Goal: Navigation & Orientation: Find specific page/section

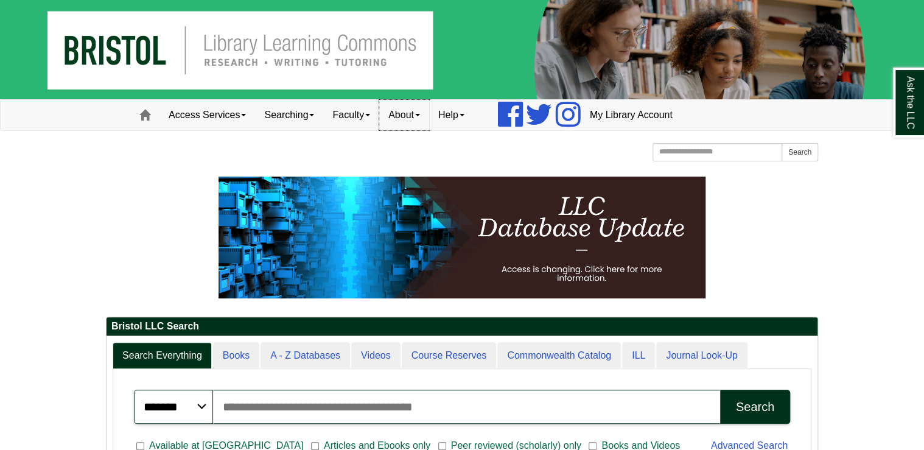
click at [417, 114] on link "About" at bounding box center [404, 115] width 50 height 30
click at [370, 115] on span at bounding box center [367, 115] width 5 height 2
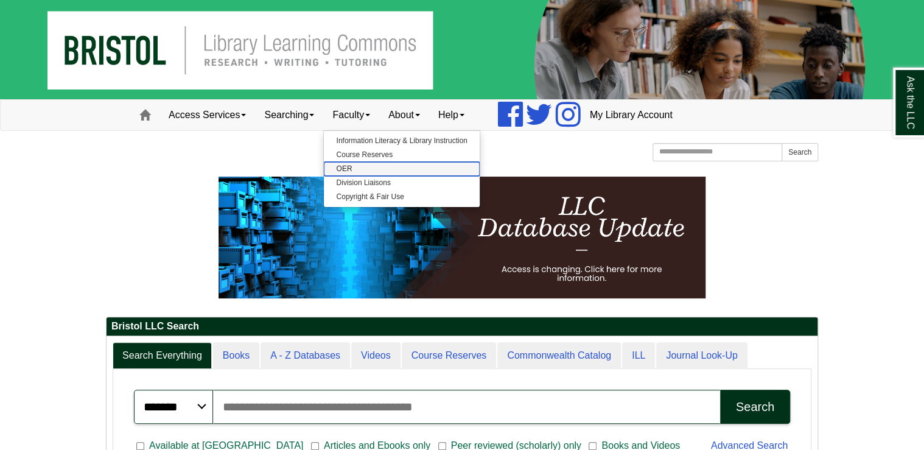
click at [362, 167] on link "OER" at bounding box center [401, 169] width 155 height 14
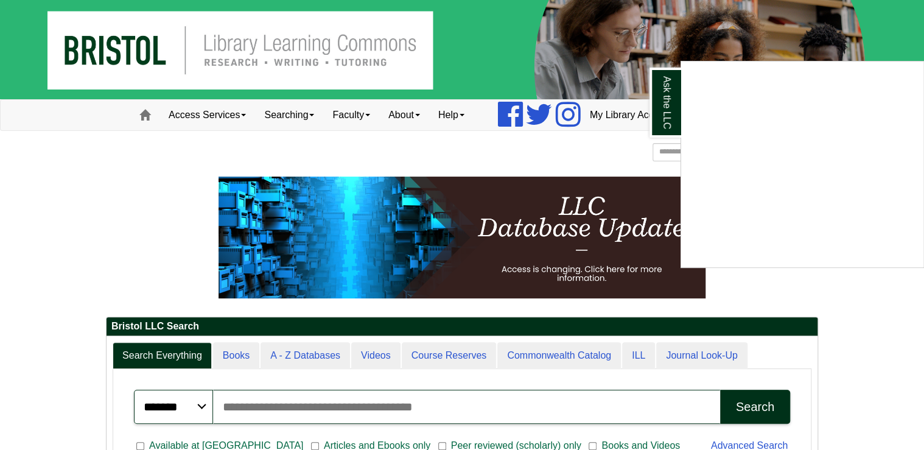
click at [410, 111] on div "Ask the LLC" at bounding box center [462, 225] width 924 height 450
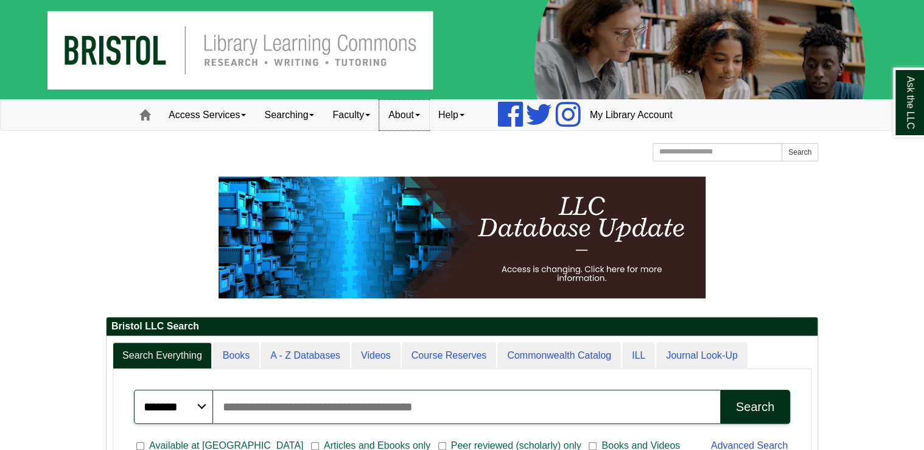
click at [410, 112] on link "About" at bounding box center [404, 115] width 50 height 30
click at [421, 178] on link "COVID-19 Info" at bounding box center [428, 183] width 97 height 14
click at [222, 110] on link "Access Services" at bounding box center [208, 115] width 96 height 30
click at [301, 116] on link "Searching" at bounding box center [289, 115] width 68 height 30
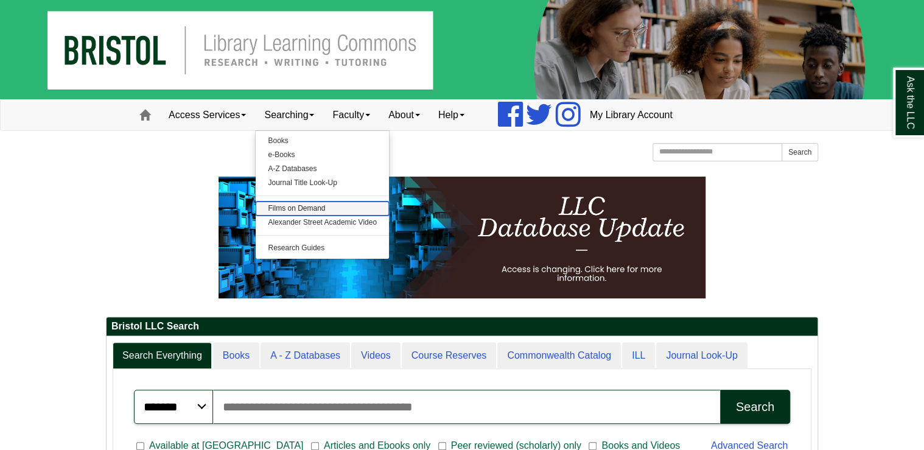
click at [295, 211] on link "Films on Demand" at bounding box center [322, 209] width 133 height 14
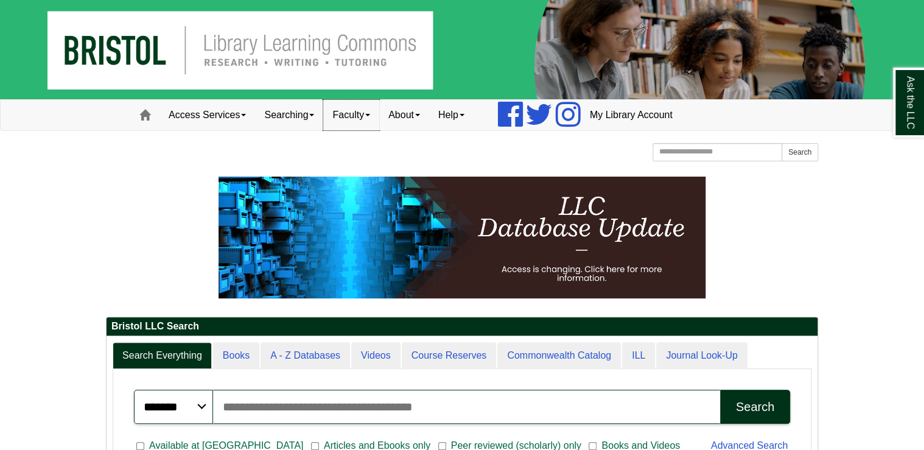
click at [347, 114] on link "Faculty" at bounding box center [351, 115] width 56 height 30
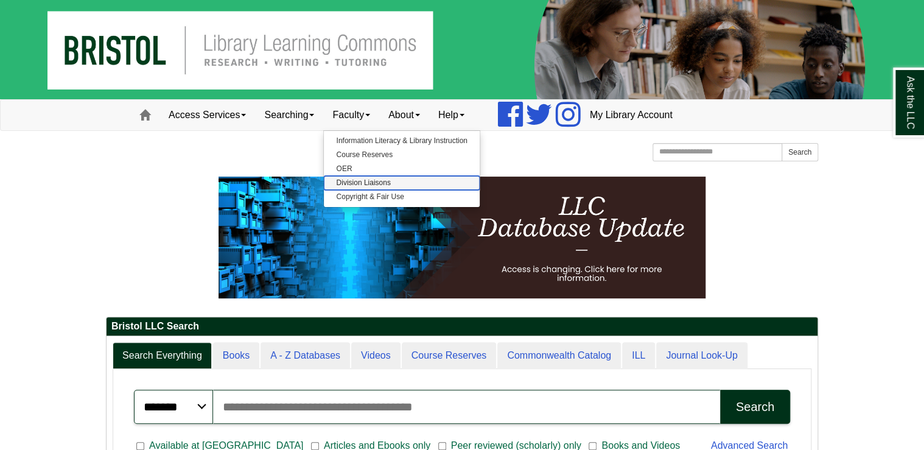
click at [370, 186] on link "Division Liaisons" at bounding box center [401, 183] width 155 height 14
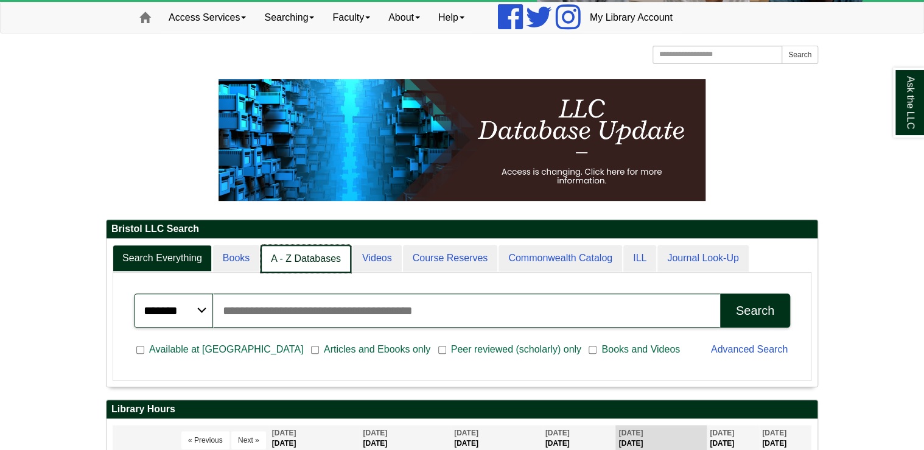
scroll to position [147, 711]
click at [371, 256] on link "Videos" at bounding box center [376, 259] width 51 height 29
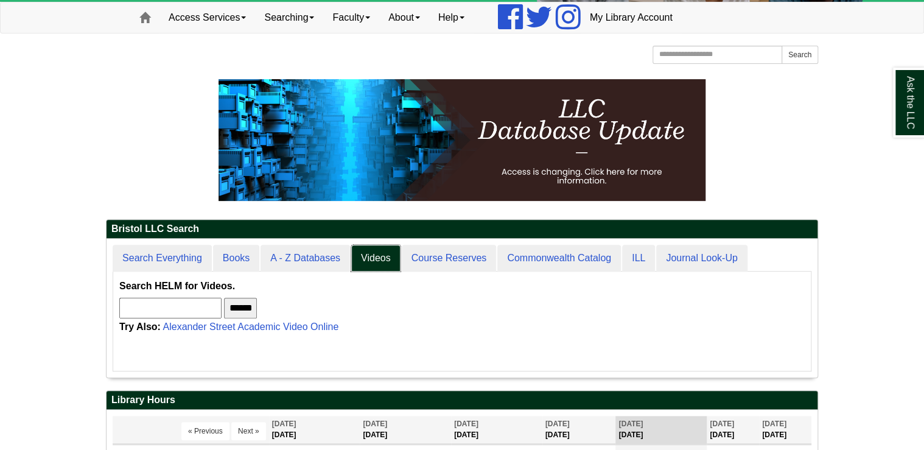
scroll to position [5, 5]
click at [313, 15] on link "Searching" at bounding box center [289, 17] width 68 height 30
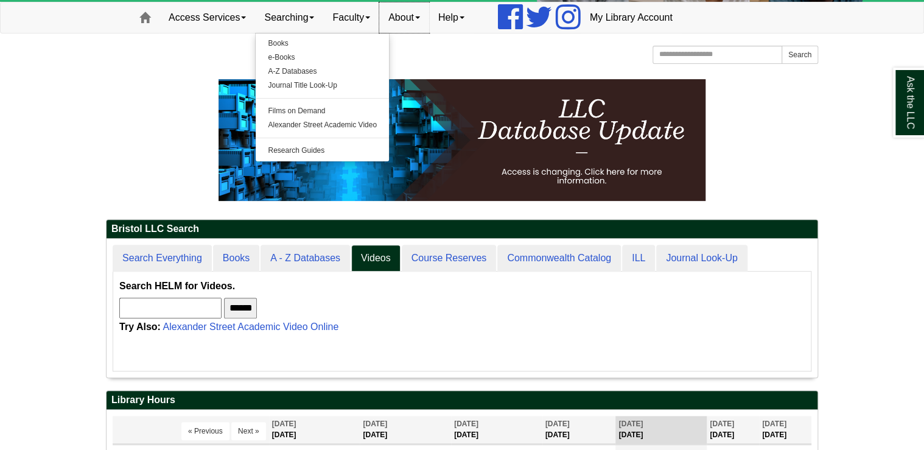
click at [429, 19] on link "About" at bounding box center [404, 17] width 50 height 30
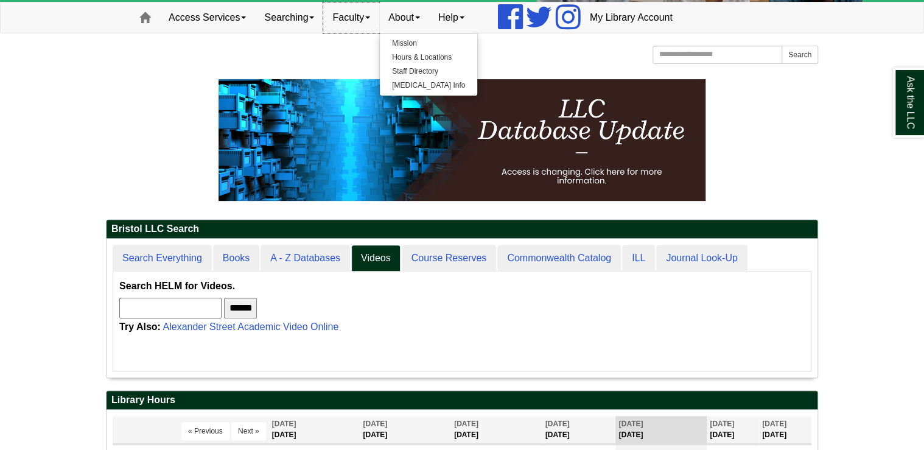
click at [375, 16] on link "Faculty" at bounding box center [351, 17] width 56 height 30
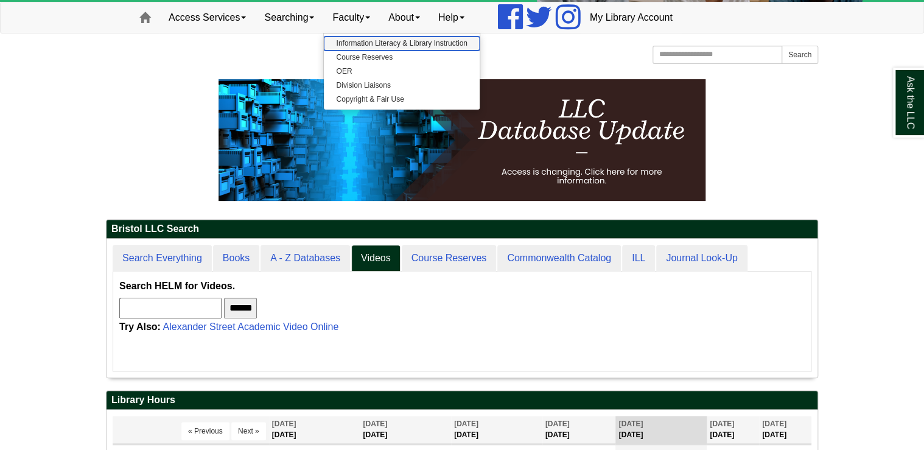
click at [382, 38] on link "Information Literacy & Library Instruction" at bounding box center [401, 44] width 155 height 14
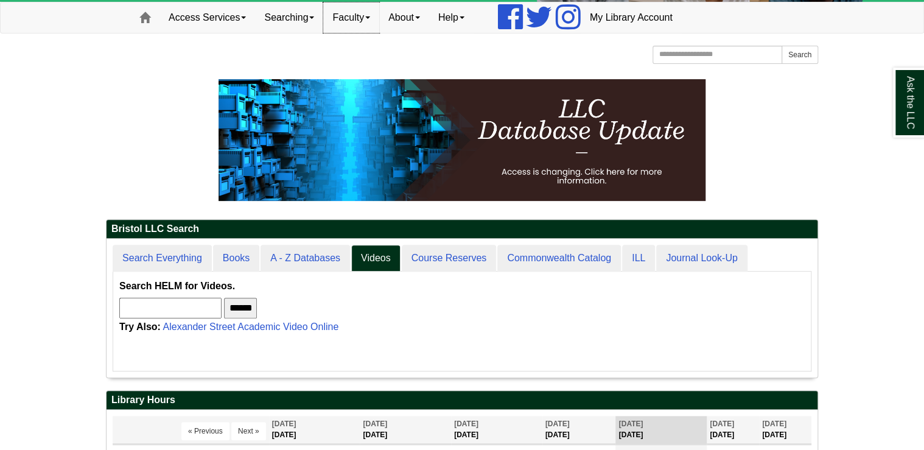
click at [353, 24] on link "Faculty" at bounding box center [351, 17] width 56 height 30
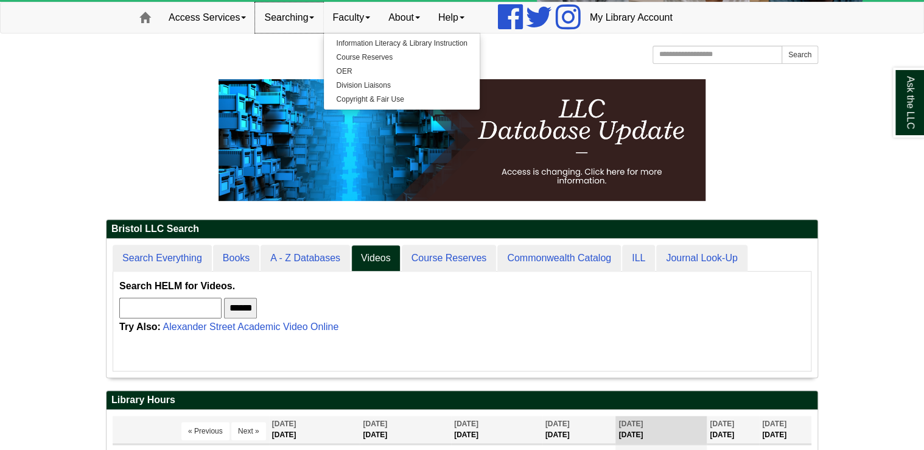
click at [304, 23] on link "Searching" at bounding box center [289, 17] width 68 height 30
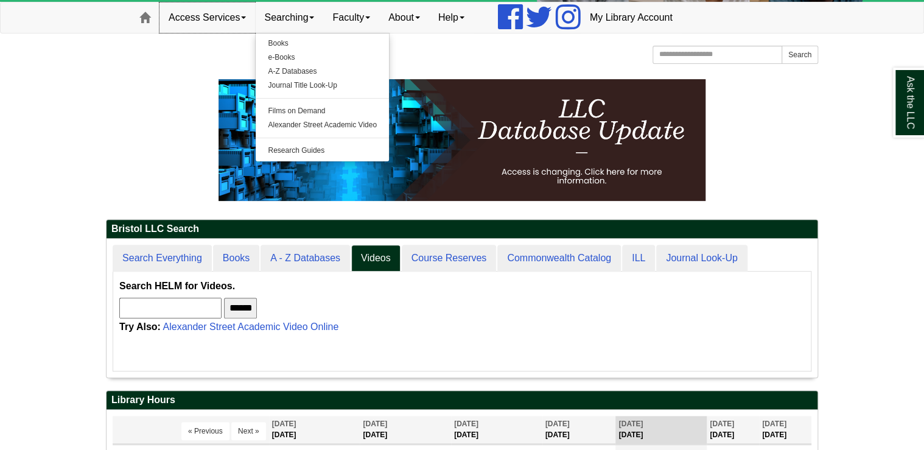
click at [248, 23] on link "Access Services" at bounding box center [208, 17] width 96 height 30
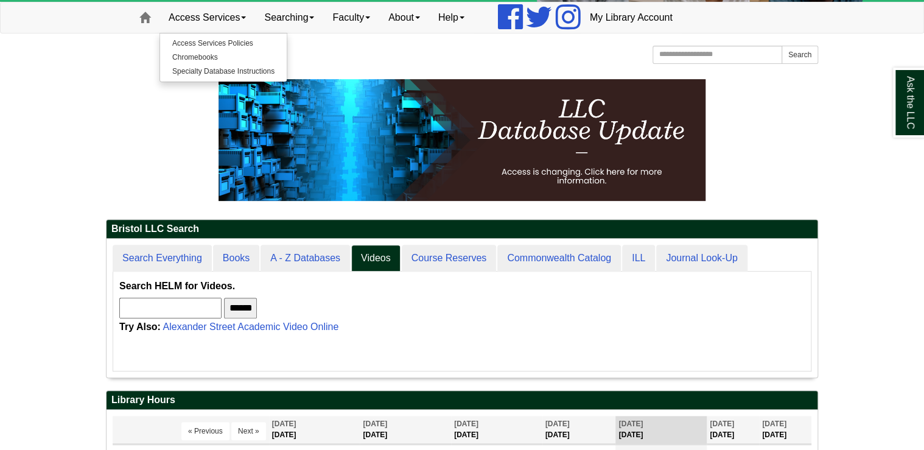
click at [141, 130] on p at bounding box center [462, 140] width 713 height 122
click at [187, 15] on link "Access Services" at bounding box center [208, 17] width 96 height 30
click at [188, 40] on link "Access Services Policies" at bounding box center [223, 44] width 127 height 14
click at [220, 15] on link "Access Services" at bounding box center [208, 17] width 96 height 30
click at [206, 57] on link "Chromebooks" at bounding box center [223, 58] width 127 height 14
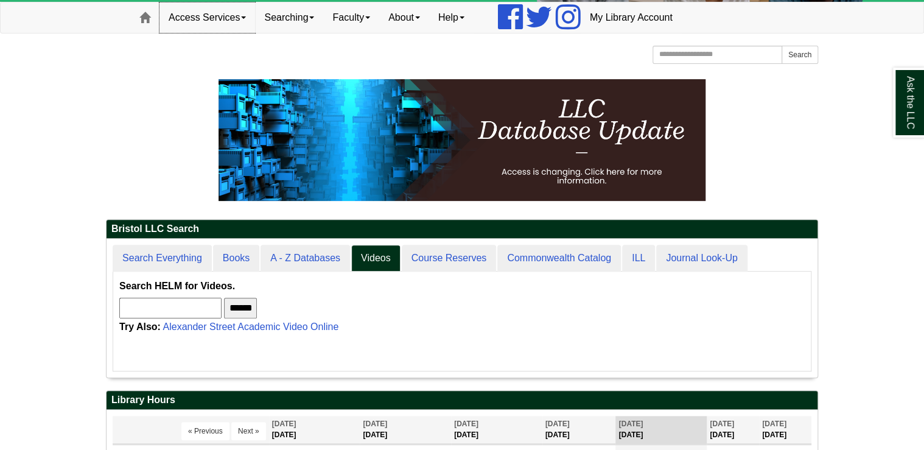
click at [244, 16] on span at bounding box center [243, 17] width 5 height 2
click at [235, 68] on link "Specialty Database Instructions" at bounding box center [223, 72] width 127 height 14
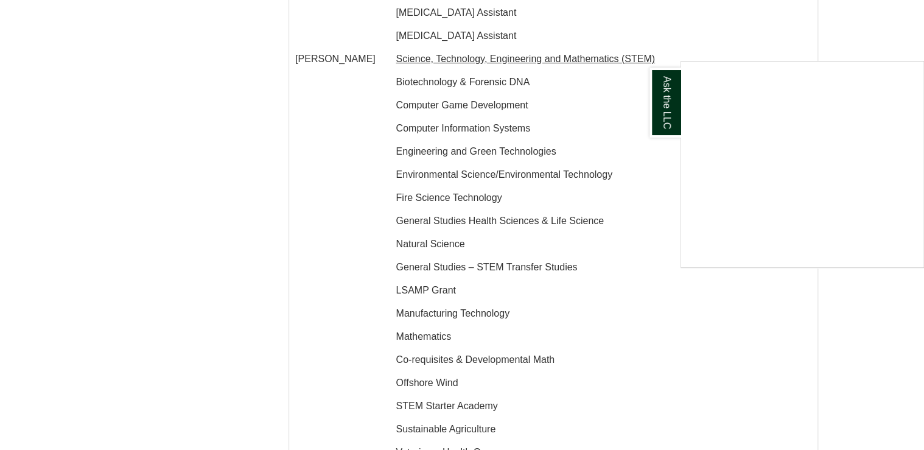
scroll to position [2361, 0]
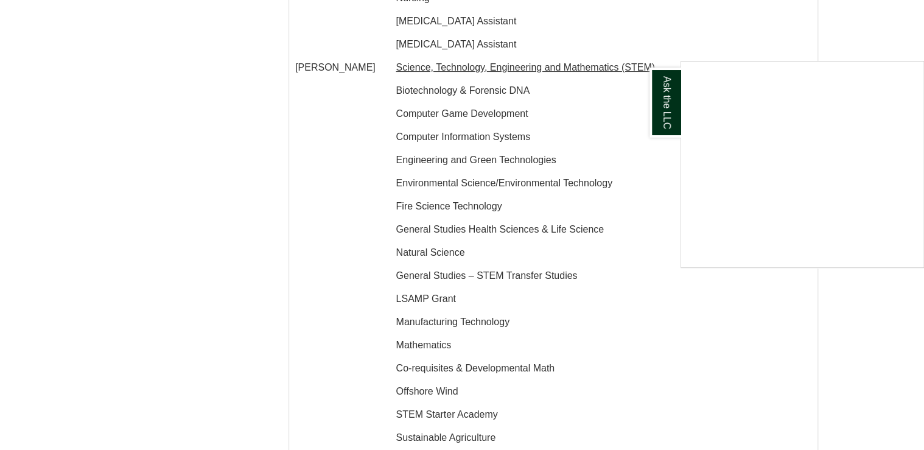
click at [98, 256] on div "Ask the LLC" at bounding box center [462, 225] width 924 height 450
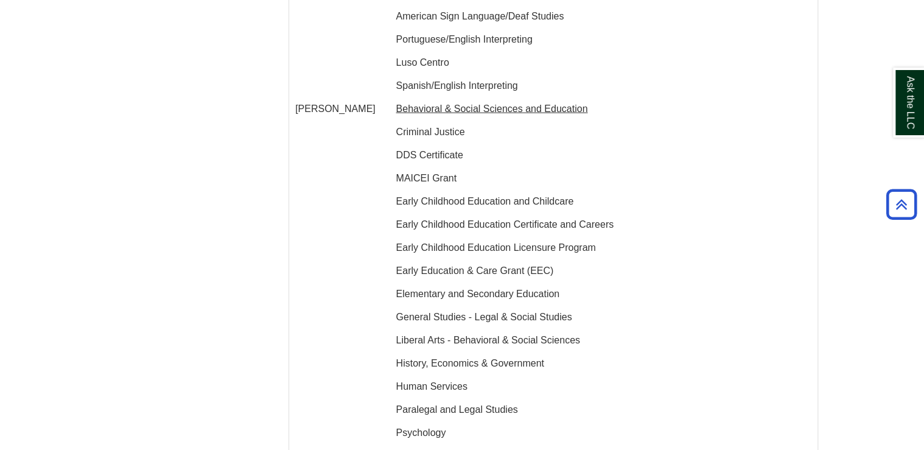
scroll to position [1488, 0]
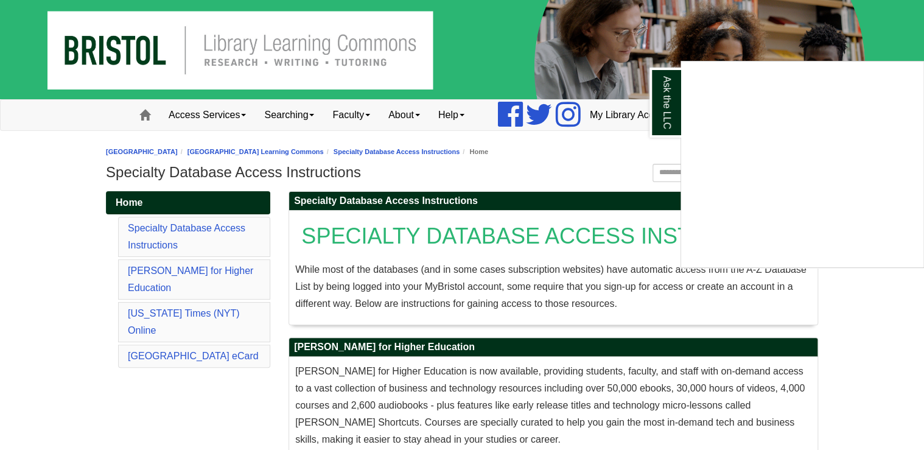
click at [231, 114] on div "Ask the LLC" at bounding box center [462, 225] width 924 height 450
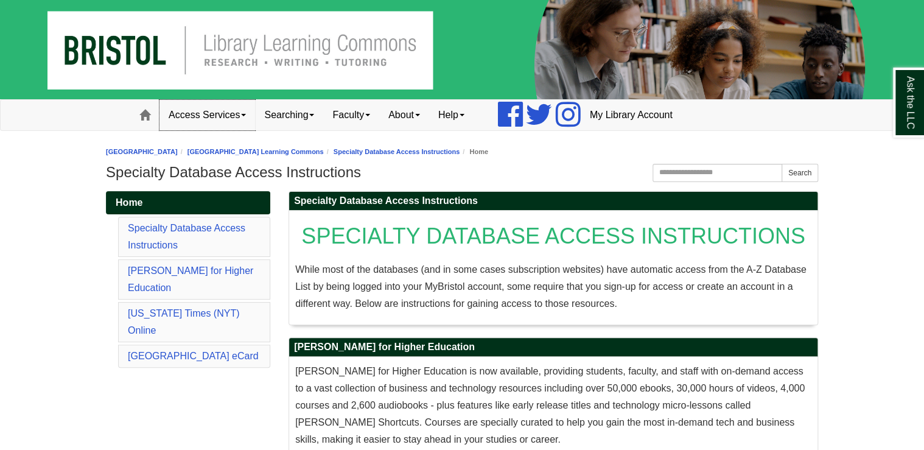
click at [237, 116] on link "Access Services" at bounding box center [208, 115] width 96 height 30
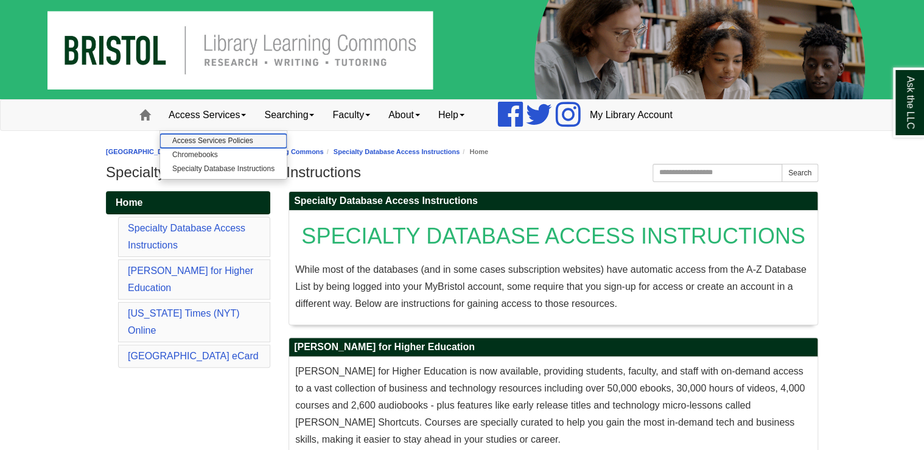
click at [234, 139] on link "Access Services Policies" at bounding box center [223, 141] width 127 height 14
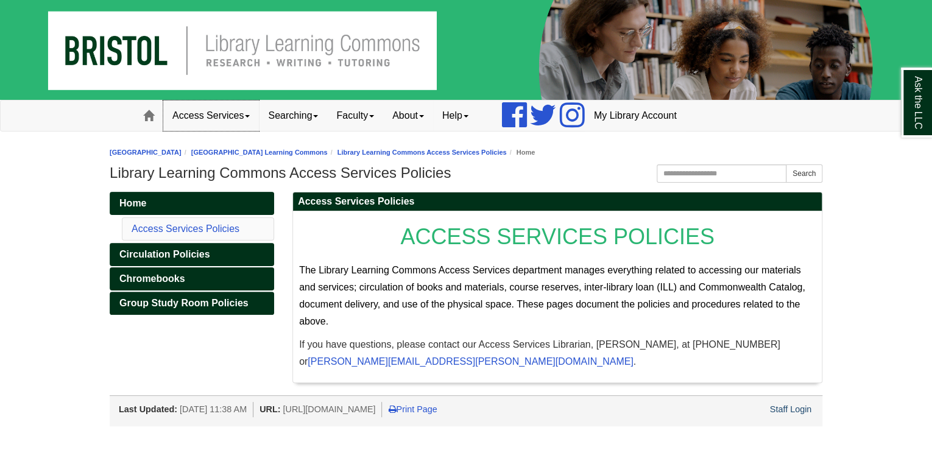
click at [249, 115] on span at bounding box center [247, 116] width 5 height 2
click at [230, 155] on link "Chromebooks" at bounding box center [227, 156] width 127 height 14
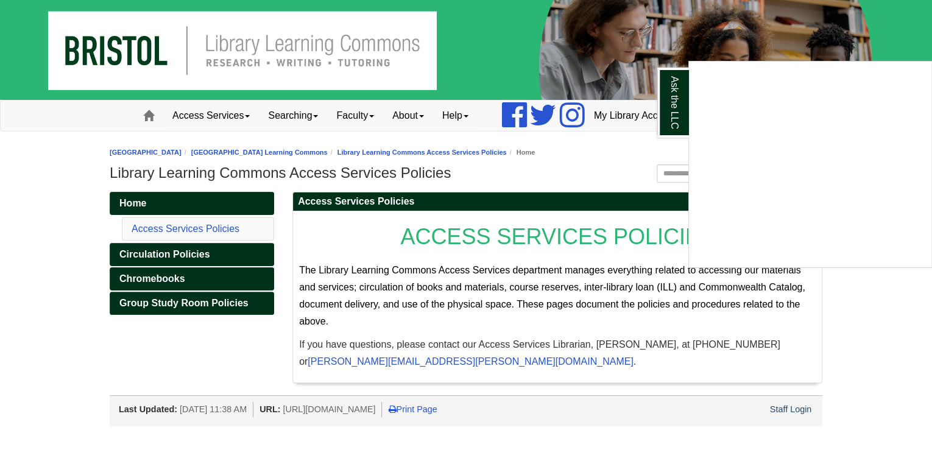
click at [315, 119] on div "Ask the LLC" at bounding box center [466, 225] width 932 height 450
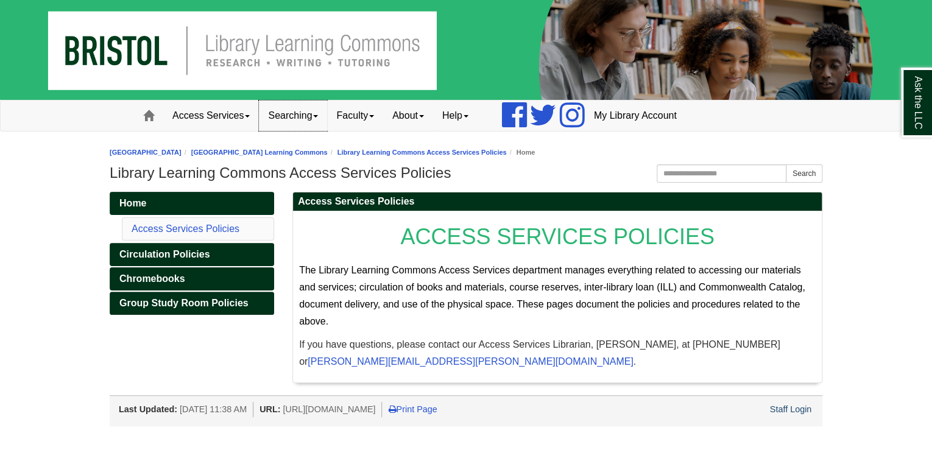
click at [320, 118] on link "Searching" at bounding box center [293, 115] width 68 height 30
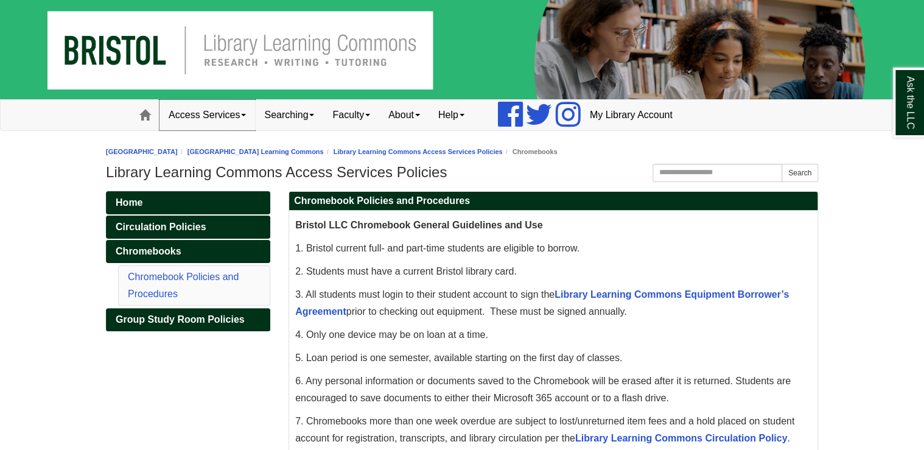
click at [246, 114] on span at bounding box center [243, 115] width 5 height 2
click at [236, 164] on link "Specialty Database Instructions" at bounding box center [223, 169] width 127 height 14
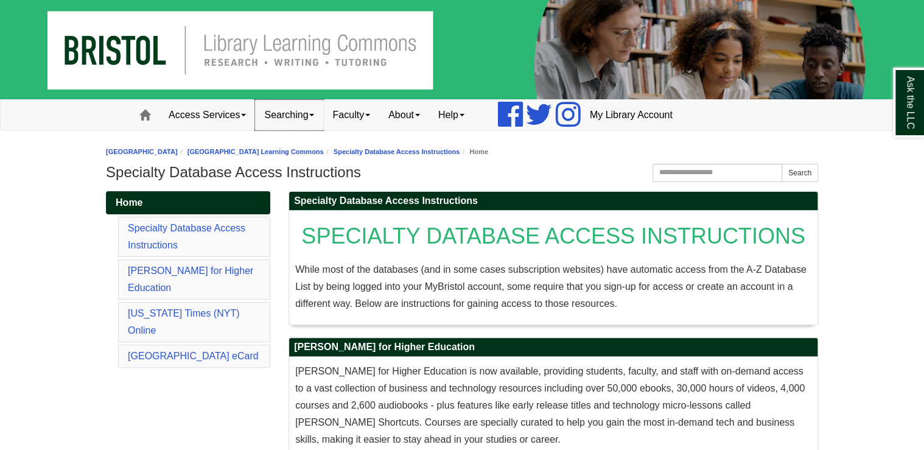
click at [277, 104] on link "Searching" at bounding box center [289, 115] width 68 height 30
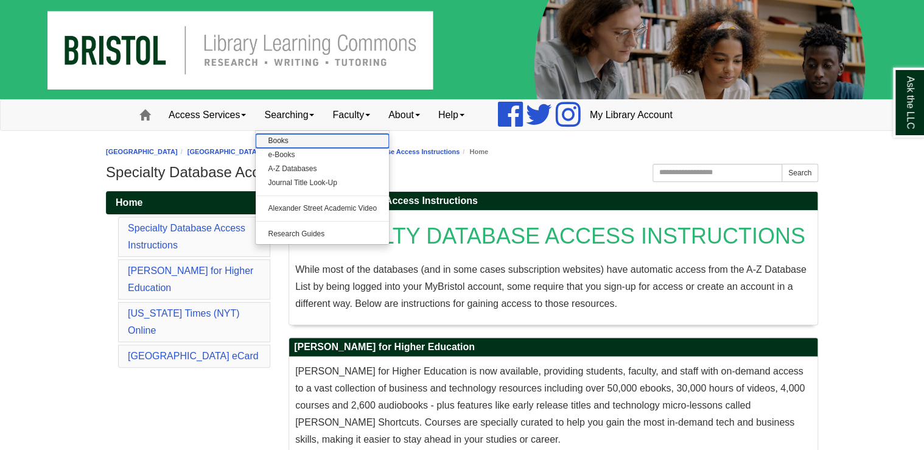
click at [277, 140] on link "Books" at bounding box center [322, 141] width 133 height 14
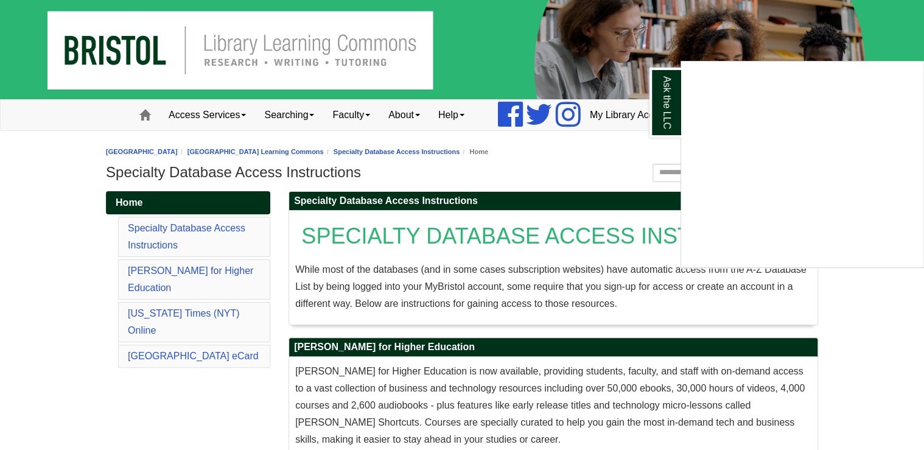
click at [297, 118] on div "Ask the LLC" at bounding box center [462, 225] width 924 height 450
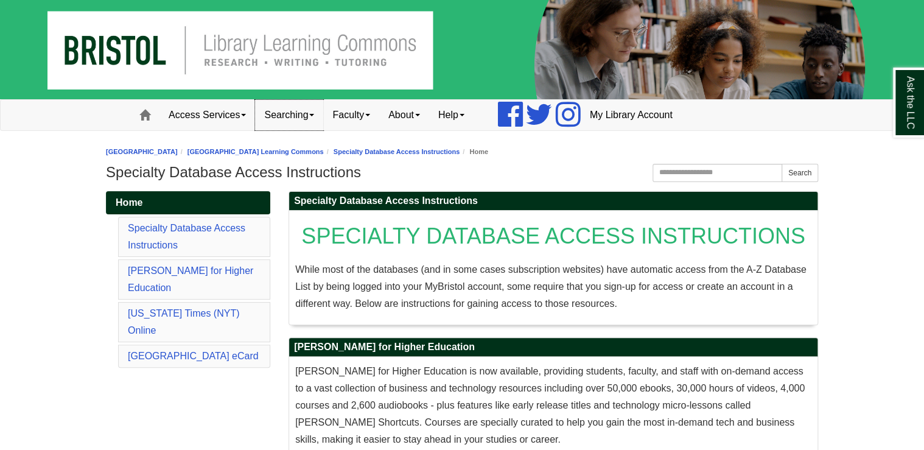
click at [307, 118] on link "Searching" at bounding box center [289, 115] width 68 height 30
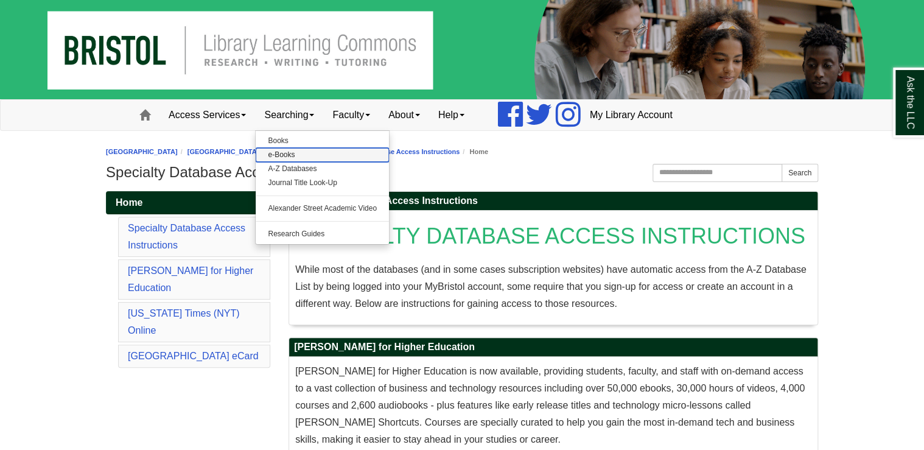
click at [306, 148] on link "e-Books" at bounding box center [322, 155] width 133 height 14
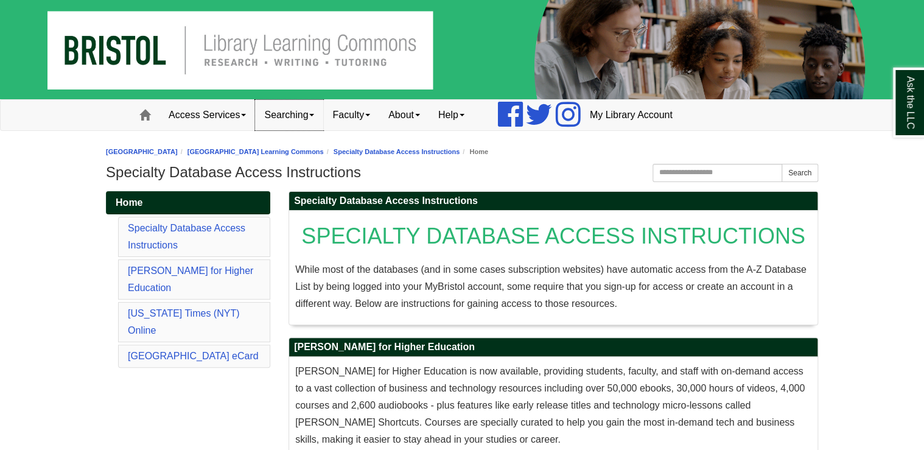
click at [306, 115] on link "Searching" at bounding box center [289, 115] width 68 height 30
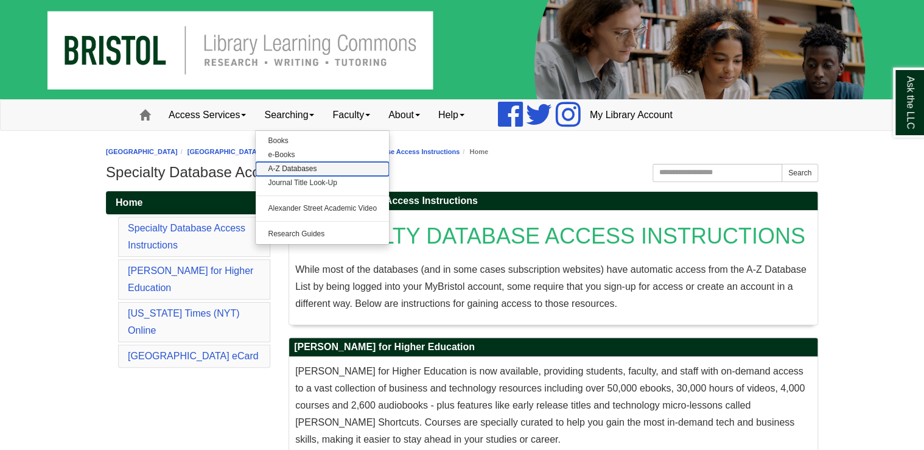
click at [302, 168] on link "A-Z Databases" at bounding box center [322, 169] width 133 height 14
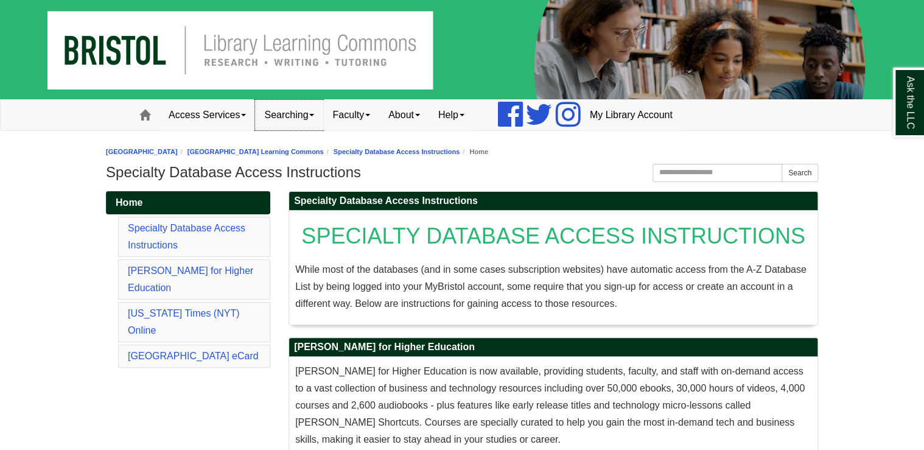
click at [310, 116] on link "Searching" at bounding box center [289, 115] width 68 height 30
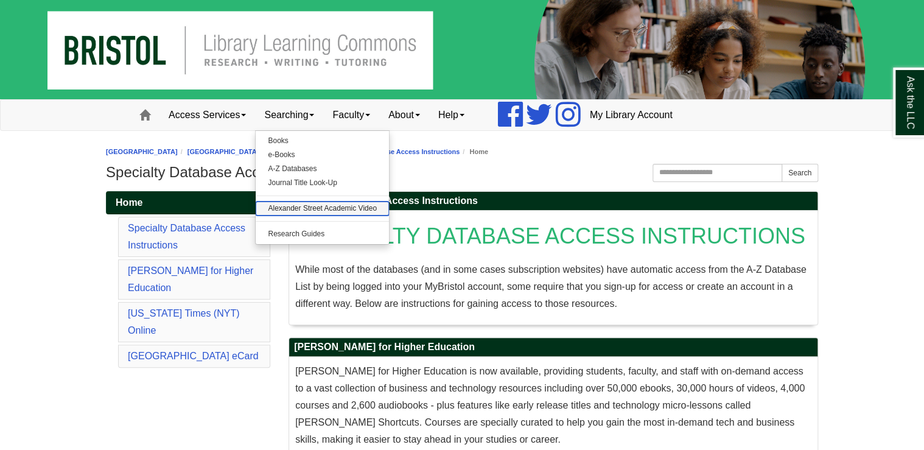
click at [295, 211] on link "Alexander Street Academic Video" at bounding box center [322, 209] width 133 height 14
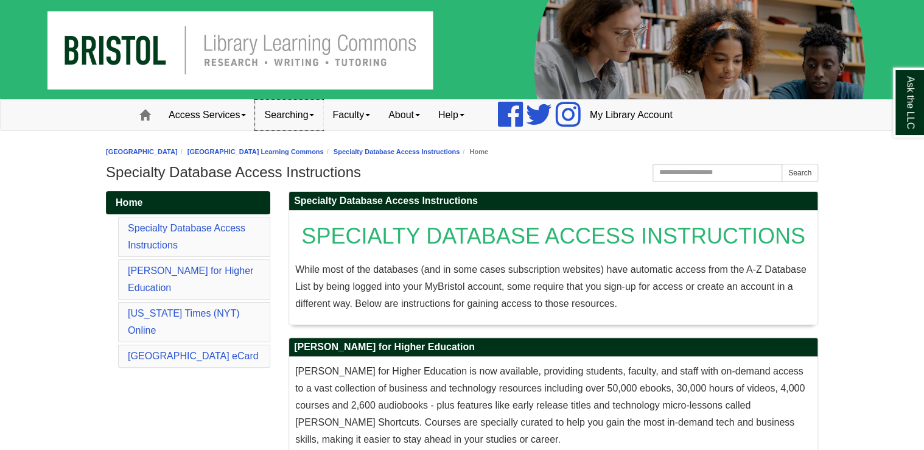
click at [300, 116] on link "Searching" at bounding box center [289, 115] width 68 height 30
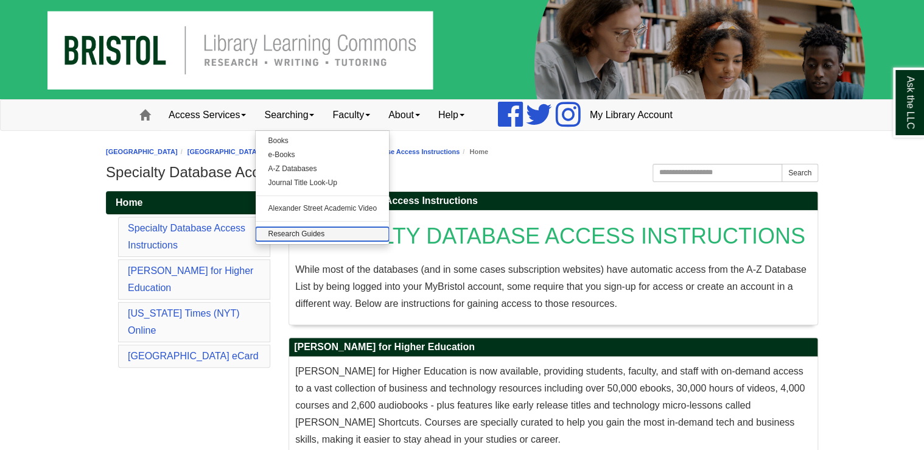
click at [301, 233] on link "Research Guides" at bounding box center [322, 234] width 133 height 14
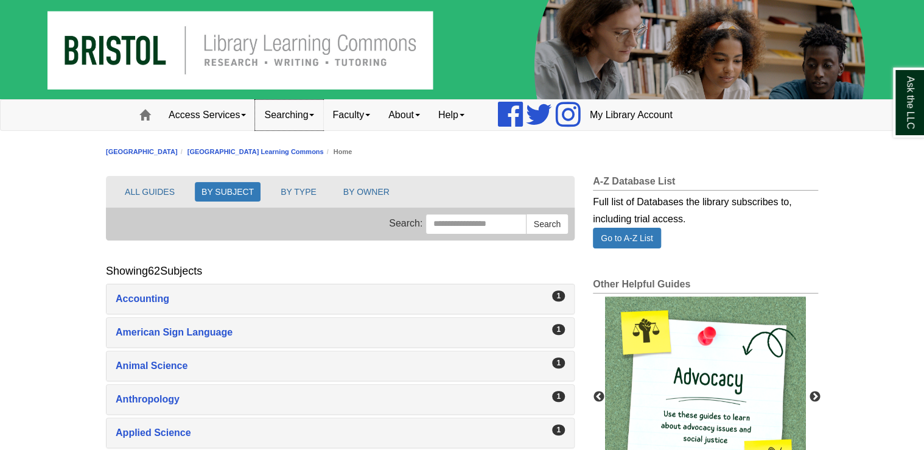
click at [309, 117] on link "Searching" at bounding box center [289, 115] width 68 height 30
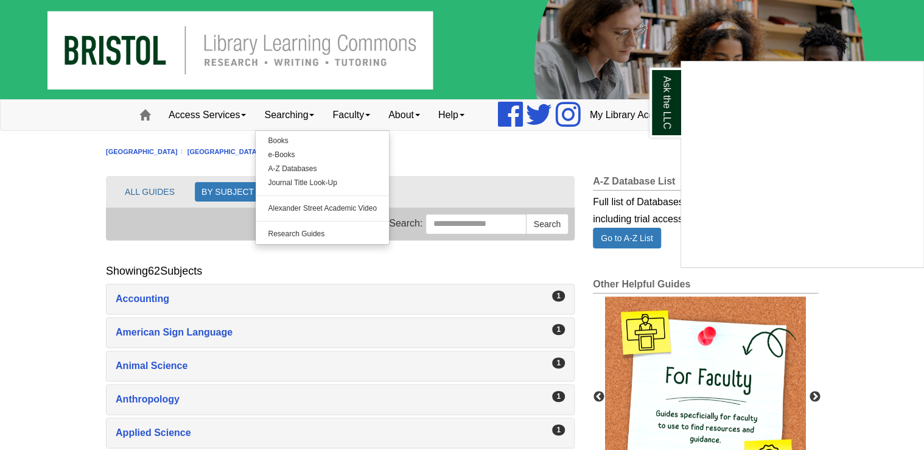
click at [453, 147] on div "Ask the LLC" at bounding box center [462, 225] width 924 height 450
